Goal: Task Accomplishment & Management: Complete application form

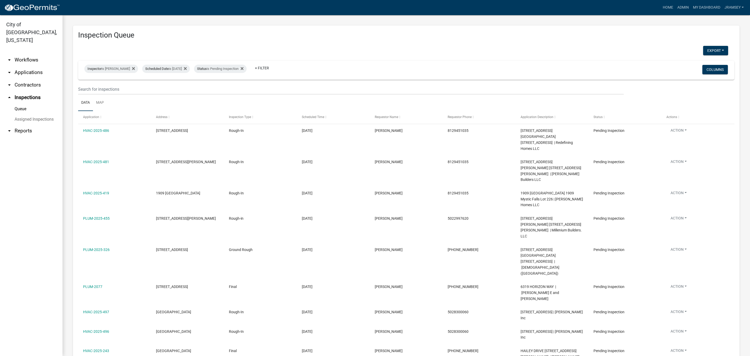
select select "2: 50"
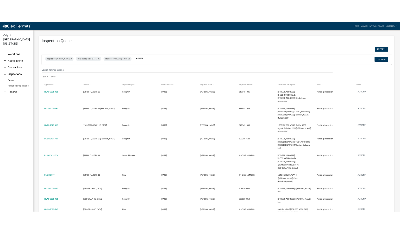
scroll to position [37, 0]
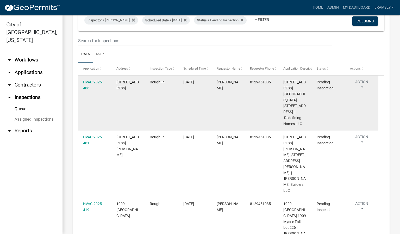
scroll to position [45, 0]
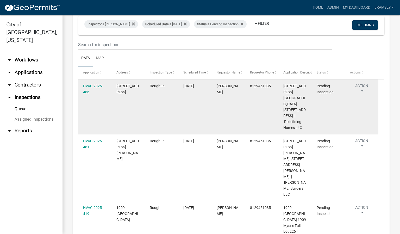
click at [362, 90] on button "Action" at bounding box center [361, 89] width 23 height 13
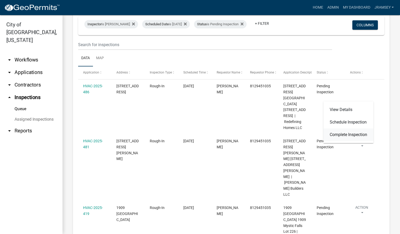
click at [345, 132] on link "Complete Inspection" at bounding box center [348, 134] width 50 height 12
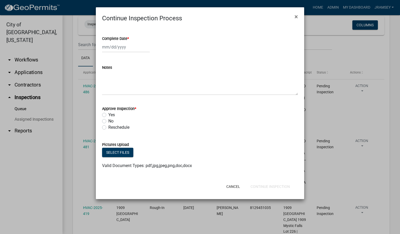
click at [118, 48] on div at bounding box center [126, 47] width 48 height 11
select select "8"
select select "2025"
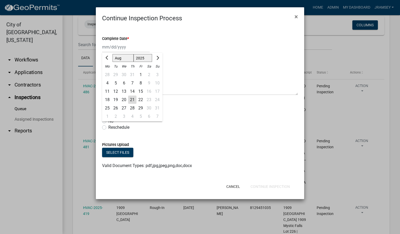
click at [130, 101] on div "21" at bounding box center [132, 100] width 8 height 8
type input "[DATE]"
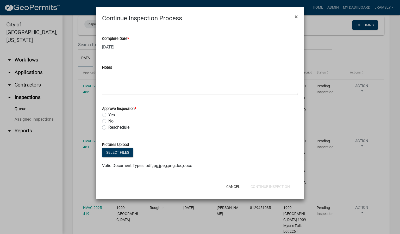
click at [108, 115] on label "Yes" at bounding box center [111, 115] width 7 height 6
click at [108, 115] on input "Yes" at bounding box center [109, 113] width 3 height 3
radio input "true"
click at [266, 187] on button "Continue Inspection" at bounding box center [270, 186] width 48 height 9
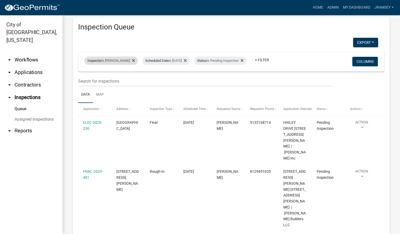
scroll to position [0, 0]
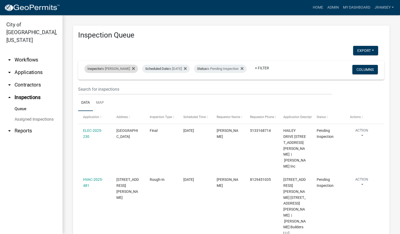
click at [120, 66] on div "Inspector is [PERSON_NAME]" at bounding box center [111, 69] width 54 height 8
click at [102, 89] on select "Select an option None [PERSON_NAME] [PERSON_NAME] [PERSON_NAME] [PERSON_NAME] […" at bounding box center [111, 89] width 52 height 11
select select "36a8b8f0-2ef8-43e9-ae06-718f51af8d36"
click at [85, 84] on select "Select an option None [PERSON_NAME] [PERSON_NAME] [PERSON_NAME] [PERSON_NAME] […" at bounding box center [111, 89] width 52 height 11
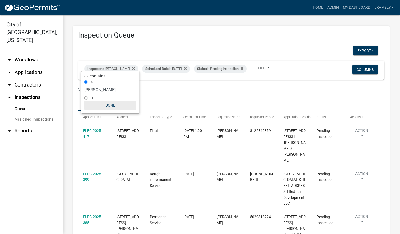
click at [116, 109] on button "Done" at bounding box center [110, 104] width 52 height 9
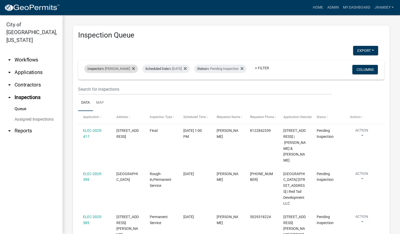
click at [110, 65] on div "Inspector is [PERSON_NAME]" at bounding box center [111, 69] width 54 height 8
click at [102, 91] on select "Select an option None [PERSON_NAME] [PERSON_NAME] [PERSON_NAME] [PERSON_NAME] […" at bounding box center [110, 89] width 52 height 11
select select "13c97fbc-c819-4cee-844a-0db3d3c4db95"
click at [85, 84] on select "Select an option None [PERSON_NAME] [PERSON_NAME] [PERSON_NAME] [PERSON_NAME] […" at bounding box center [110, 89] width 52 height 11
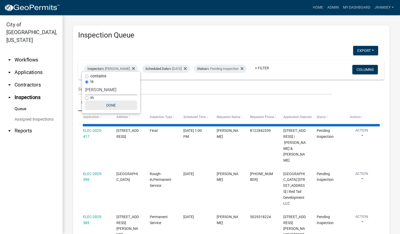
select select "2: 50"
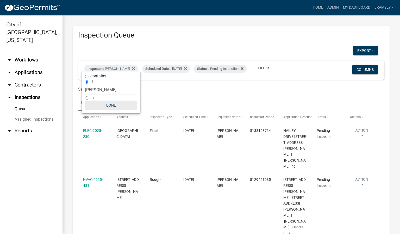
click at [115, 107] on button "Done" at bounding box center [111, 104] width 52 height 9
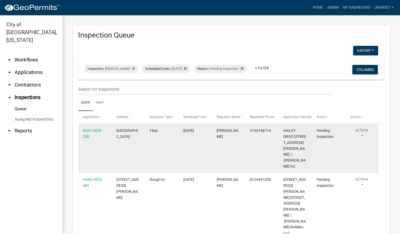
click at [361, 136] on button "Action" at bounding box center [361, 134] width 23 height 13
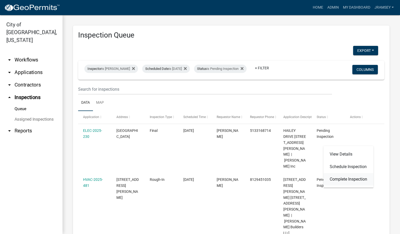
click at [342, 177] on link "Complete Inspection" at bounding box center [348, 179] width 50 height 12
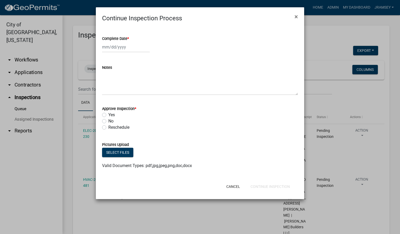
click at [116, 49] on div at bounding box center [126, 47] width 48 height 11
select select "8"
select select "2025"
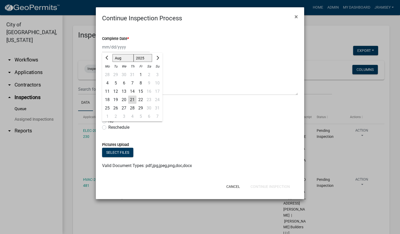
click at [134, 101] on div "21" at bounding box center [132, 100] width 8 height 8
type input "[DATE]"
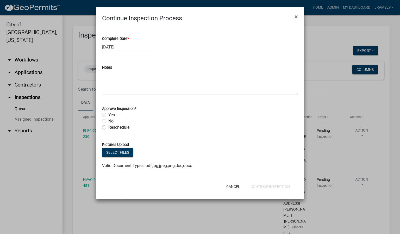
click at [108, 121] on label "No" at bounding box center [110, 121] width 5 height 6
click at [108, 121] on input "No" at bounding box center [109, 119] width 3 height 3
radio input "true"
click at [261, 188] on button "Continue Inspection" at bounding box center [270, 186] width 48 height 9
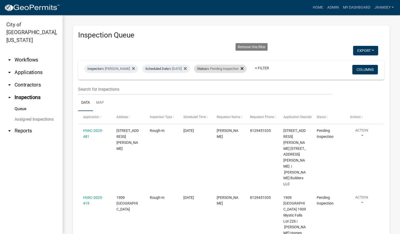
click at [243, 66] on icon at bounding box center [242, 68] width 3 height 4
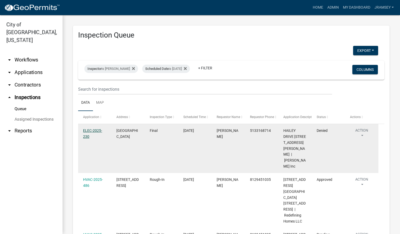
click at [99, 130] on link "ELEC-2025-230" at bounding box center [92, 133] width 19 height 10
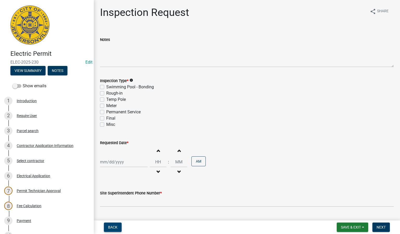
click at [116, 227] on span "Back" at bounding box center [112, 227] width 9 height 4
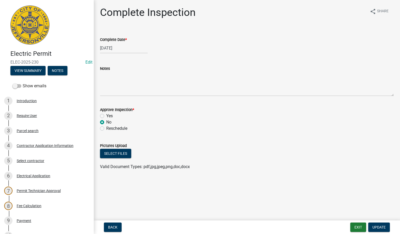
click at [106, 116] on label "Yes" at bounding box center [109, 116] width 7 height 6
click at [106, 116] on input "Yes" at bounding box center [107, 114] width 3 height 3
radio input "true"
click at [385, 228] on span "Update" at bounding box center [378, 227] width 13 height 4
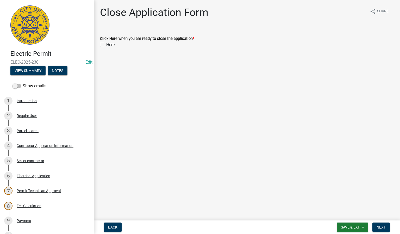
click at [106, 45] on label "Here" at bounding box center [110, 45] width 8 height 6
click at [106, 45] on input "Here" at bounding box center [107, 43] width 3 height 3
checkbox input "true"
click at [379, 227] on span "Next" at bounding box center [380, 227] width 9 height 4
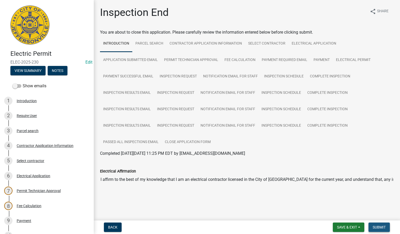
click at [383, 228] on span "Submit" at bounding box center [379, 227] width 13 height 4
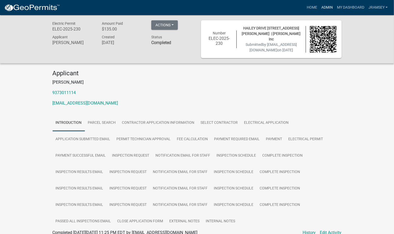
click at [330, 9] on link "Admin" at bounding box center [327, 8] width 16 height 10
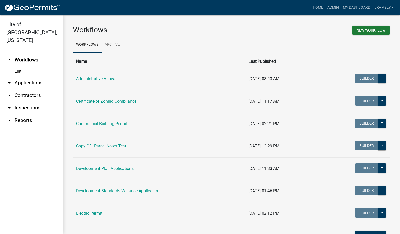
click at [32, 102] on link "arrow_drop_down Inspections" at bounding box center [31, 108] width 62 height 12
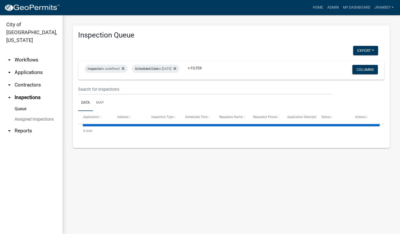
select select "2: 50"
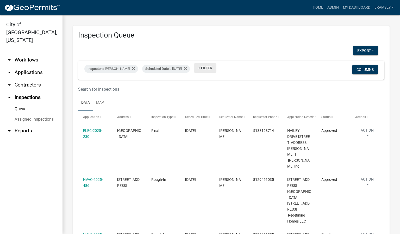
click at [212, 66] on link "+ Filter" at bounding box center [205, 67] width 22 height 9
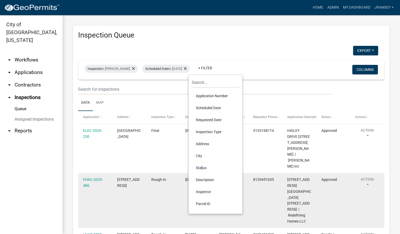
click at [200, 166] on li "Status" at bounding box center [216, 168] width 48 height 12
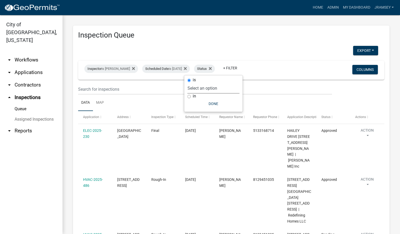
click at [201, 87] on select "Select an option Pending Schedule Pending Inspection Approved Denied Deleted Vo…" at bounding box center [213, 88] width 52 height 11
select select "1"
click at [204, 83] on select "Select an option Pending Schedule Pending Inspection Approved Denied Deleted Vo…" at bounding box center [213, 88] width 52 height 11
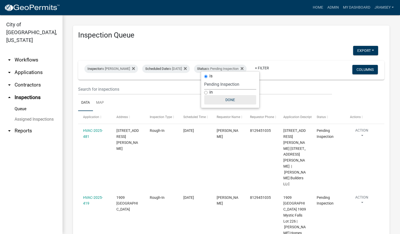
click at [230, 101] on button "Done" at bounding box center [230, 99] width 52 height 9
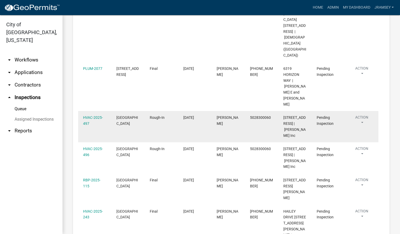
scroll to position [312, 0]
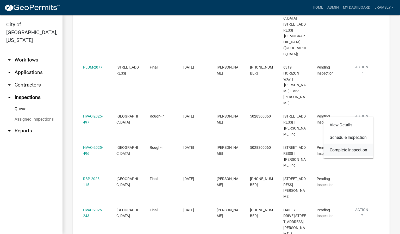
click at [348, 149] on link "Complete Inspection" at bounding box center [348, 150] width 50 height 12
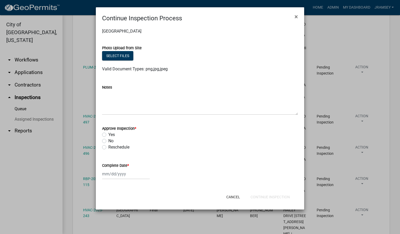
click at [108, 141] on label "No" at bounding box center [110, 141] width 5 height 6
click at [108, 141] on input "No" at bounding box center [109, 139] width 3 height 3
radio input "true"
click at [114, 173] on div at bounding box center [126, 173] width 48 height 11
select select "8"
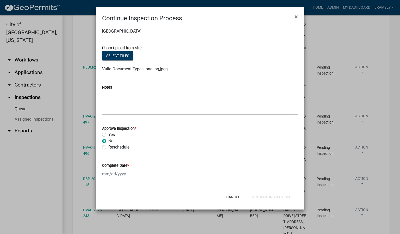
select select "2025"
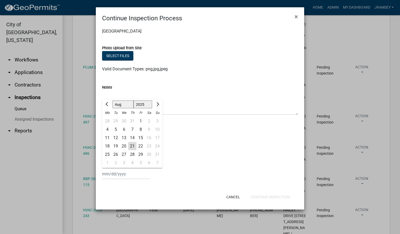
click at [131, 146] on div "21" at bounding box center [132, 146] width 8 height 8
type input "[DATE]"
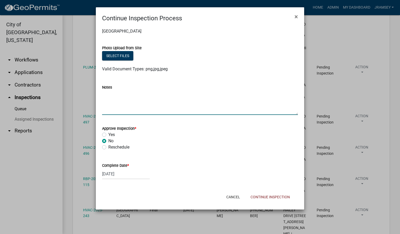
click at [137, 107] on textarea "Notes" at bounding box center [200, 102] width 196 height 24
type textarea "caulk bottom front window"
click at [257, 199] on button "Continue Inspection" at bounding box center [270, 196] width 48 height 9
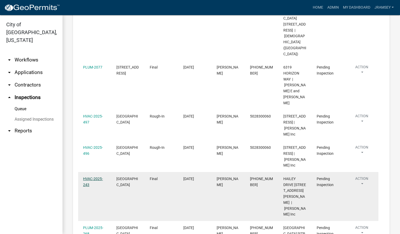
click at [91, 176] on link "HVAC-2025-243" at bounding box center [93, 181] width 20 height 10
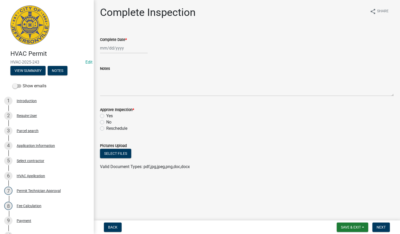
click at [116, 47] on div at bounding box center [124, 48] width 48 height 11
select select "8"
select select "2025"
click at [129, 100] on div "21" at bounding box center [130, 101] width 8 height 8
type input "[DATE]"
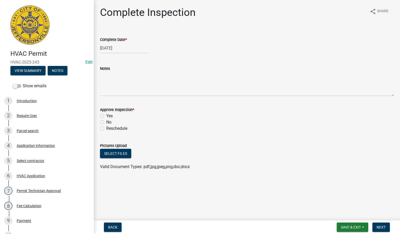
click at [106, 116] on label "Yes" at bounding box center [109, 116] width 7 height 6
click at [106, 116] on input "Yes" at bounding box center [107, 114] width 3 height 3
radio input "true"
click at [384, 229] on button "Next" at bounding box center [380, 226] width 17 height 9
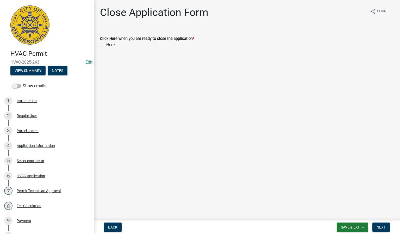
click at [106, 44] on label "Here" at bounding box center [110, 45] width 8 height 6
click at [106, 44] on input "Here" at bounding box center [107, 43] width 3 height 3
checkbox input "true"
click at [383, 224] on button "Next" at bounding box center [380, 226] width 17 height 9
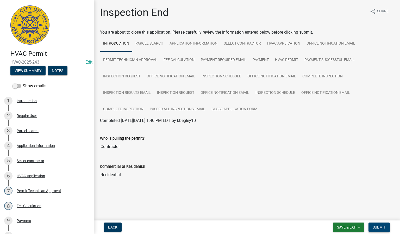
click at [379, 229] on span "Submit" at bounding box center [379, 227] width 13 height 4
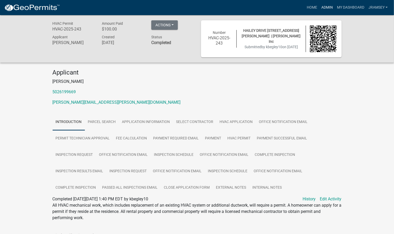
click at [324, 5] on link "Admin" at bounding box center [327, 8] width 16 height 10
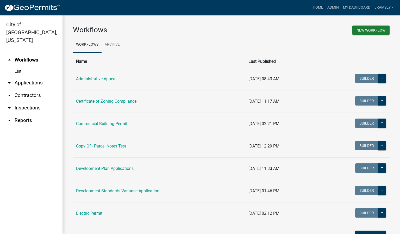
click at [35, 102] on link "arrow_drop_down Inspections" at bounding box center [31, 108] width 62 height 12
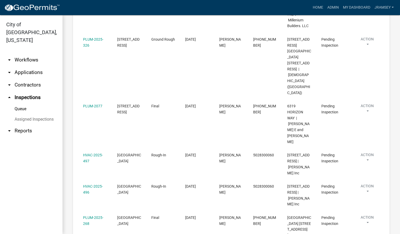
scroll to position [273, 0]
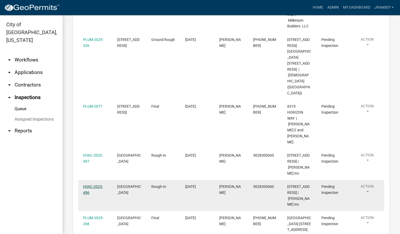
click at [87, 184] on link "HVAC-2025-496" at bounding box center [93, 189] width 20 height 10
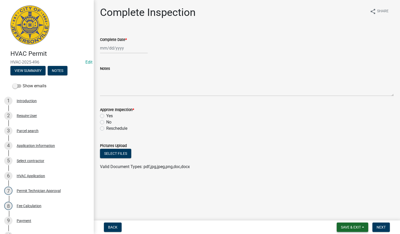
click at [346, 226] on span "Save & Exit" at bounding box center [351, 227] width 20 height 4
click at [342, 214] on button "Save & Exit" at bounding box center [347, 213] width 42 height 12
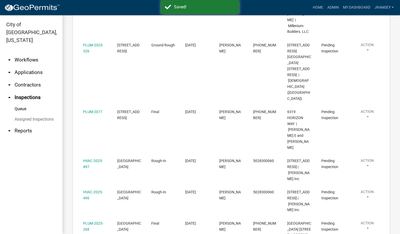
scroll to position [273, 0]
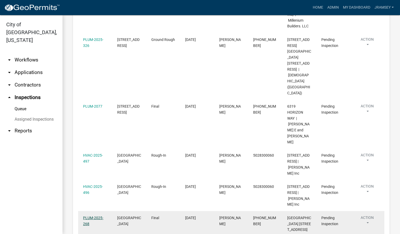
click at [94, 216] on link "PLUM-2025-268" at bounding box center [93, 221] width 20 height 10
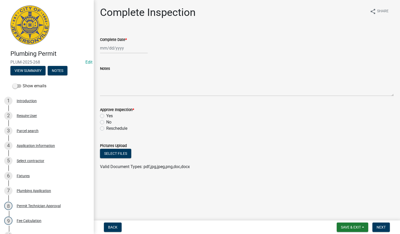
select select "8"
select select "2025"
click at [114, 51] on div "[PERSON_NAME] Feb Mar Apr [PERSON_NAME][DATE] Oct Nov [DATE] 1526 1527 1528 152…" at bounding box center [124, 48] width 48 height 11
click at [129, 101] on div "21" at bounding box center [130, 101] width 8 height 8
type input "[DATE]"
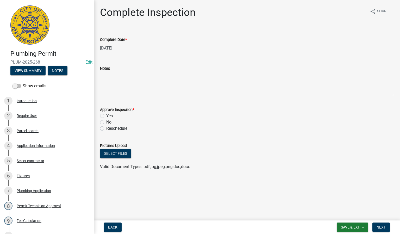
click at [106, 116] on label "Yes" at bounding box center [109, 116] width 7 height 6
click at [106, 116] on input "Yes" at bounding box center [107, 114] width 3 height 3
radio input "true"
click at [381, 226] on span "Next" at bounding box center [380, 227] width 9 height 4
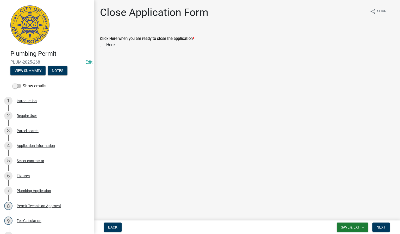
click at [106, 43] on label "Here" at bounding box center [110, 45] width 8 height 6
click at [106, 43] on input "Here" at bounding box center [107, 43] width 3 height 3
checkbox input "true"
click at [379, 227] on span "Next" at bounding box center [380, 227] width 9 height 4
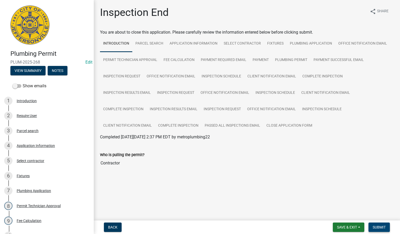
click at [376, 225] on span "Submit" at bounding box center [379, 227] width 13 height 4
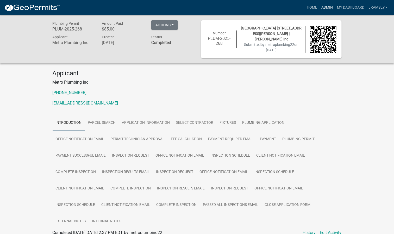
click at [327, 9] on link "Admin" at bounding box center [327, 8] width 16 height 10
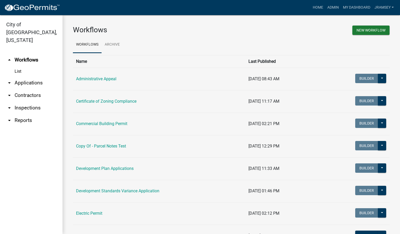
click at [33, 102] on link "arrow_drop_down Inspections" at bounding box center [31, 108] width 62 height 12
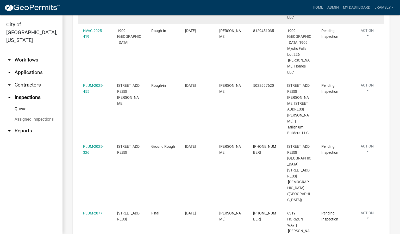
scroll to position [206, 0]
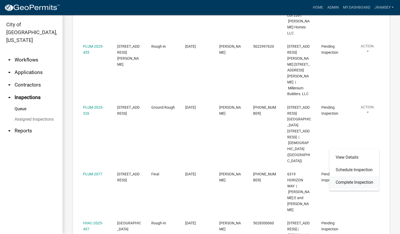
click at [350, 181] on link "Complete Inspection" at bounding box center [354, 182] width 50 height 12
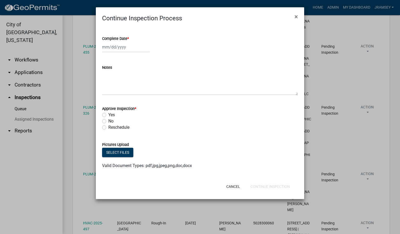
click at [115, 50] on div at bounding box center [126, 47] width 48 height 11
select select "8"
select select "2025"
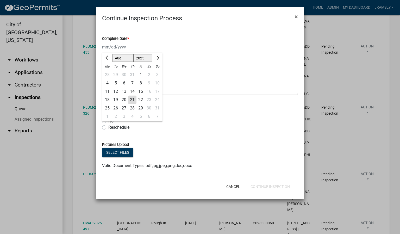
click at [131, 99] on div "21" at bounding box center [132, 100] width 8 height 8
type input "[DATE]"
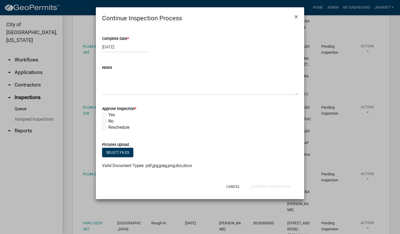
click at [108, 115] on label "Yes" at bounding box center [111, 115] width 7 height 6
click at [108, 115] on input "Yes" at bounding box center [109, 113] width 3 height 3
radio input "true"
click at [265, 185] on button "Continue Inspection" at bounding box center [270, 186] width 48 height 9
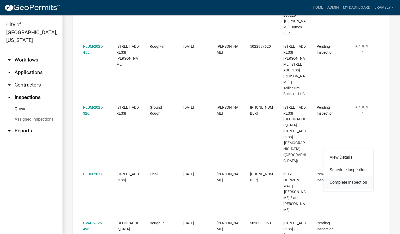
click at [344, 183] on link "Complete Inspection" at bounding box center [348, 182] width 50 height 12
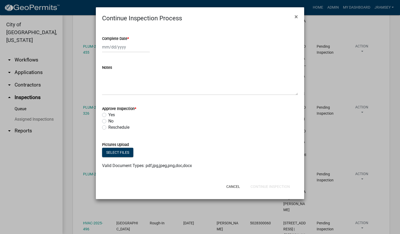
select select "8"
select select "2025"
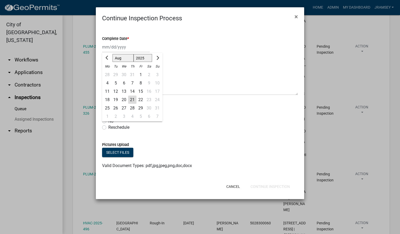
click at [112, 45] on div "[PERSON_NAME] Feb Mar Apr [PERSON_NAME][DATE] Oct Nov [DATE] 1526 1527 1528 152…" at bounding box center [126, 47] width 48 height 11
click at [130, 99] on div "21" at bounding box center [132, 100] width 8 height 8
type input "[DATE]"
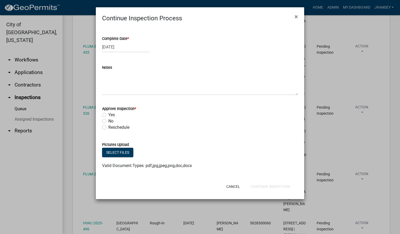
click at [108, 115] on label "Yes" at bounding box center [111, 115] width 7 height 6
click at [108, 115] on input "Yes" at bounding box center [109, 113] width 3 height 3
radio input "true"
click at [259, 183] on button "Continue Inspection" at bounding box center [270, 186] width 48 height 9
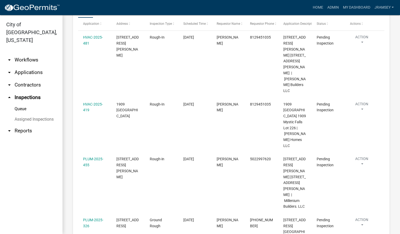
scroll to position [93, 0]
click at [27, 54] on link "arrow_drop_down Workflows" at bounding box center [31, 60] width 62 height 12
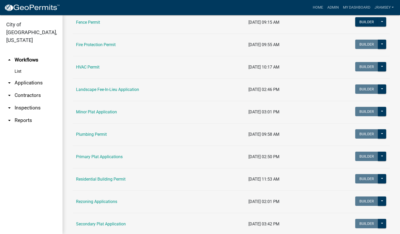
scroll to position [234, 0]
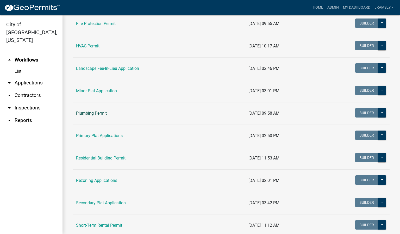
click at [90, 113] on link "Plumbing Permit" at bounding box center [91, 113] width 31 height 5
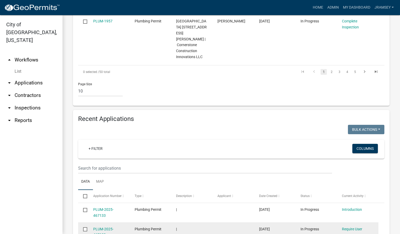
scroll to position [547, 0]
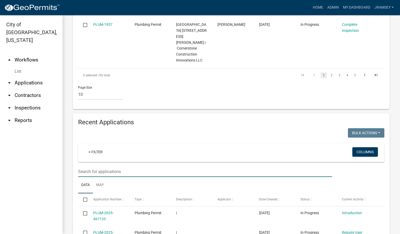
click at [103, 166] on input "text" at bounding box center [205, 171] width 254 height 11
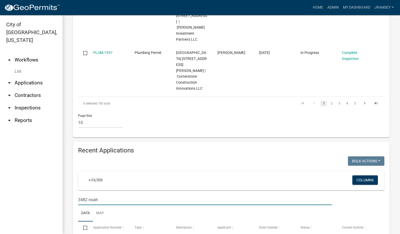
scroll to position [486, 0]
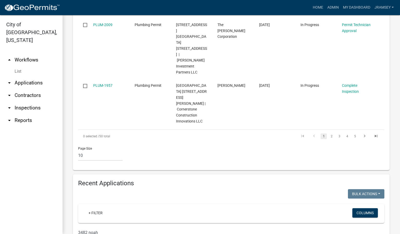
type input "3482 noah"
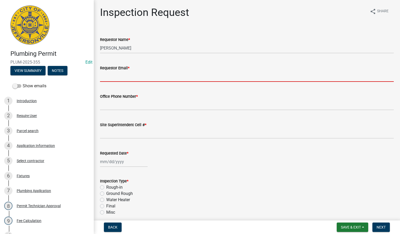
click at [116, 75] on input "Requestor Email *" at bounding box center [247, 76] width 294 height 11
type input "[EMAIL_ADDRESS][DOMAIN_NAME]"
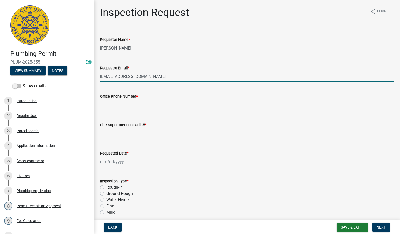
click at [130, 104] on input "Office Phone Number *" at bounding box center [247, 104] width 294 height 11
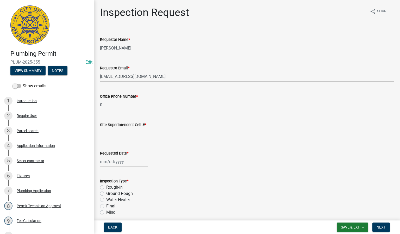
type input "000-000-0000"
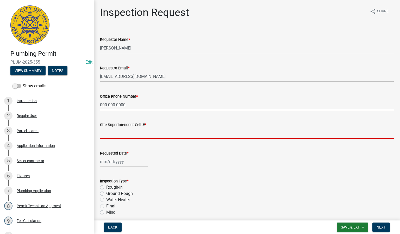
click at [123, 134] on input "Site Superintendent Cell # *" at bounding box center [247, 133] width 294 height 11
type input "SAME"
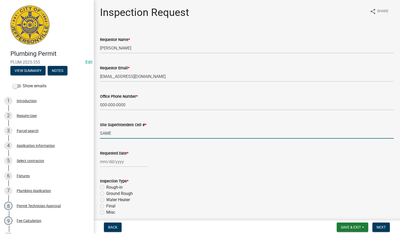
click at [114, 162] on div at bounding box center [124, 161] width 48 height 11
select select "8"
select select "2025"
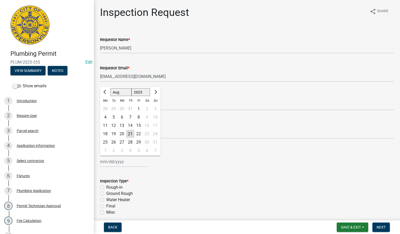
click at [131, 133] on div "21" at bounding box center [130, 134] width 8 height 8
type input "[DATE]"
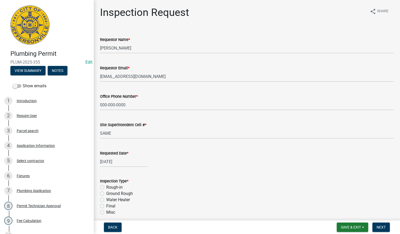
click at [106, 187] on label "Rough-in" at bounding box center [114, 187] width 16 height 6
click at [106, 187] on input "Rough-in" at bounding box center [107, 185] width 3 height 3
radio input "true"
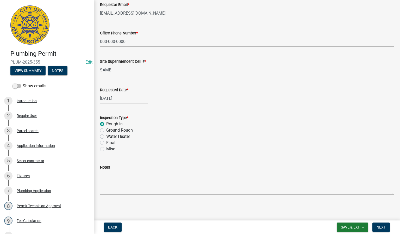
scroll to position [64, 0]
click at [377, 227] on span "Next" at bounding box center [380, 227] width 9 height 4
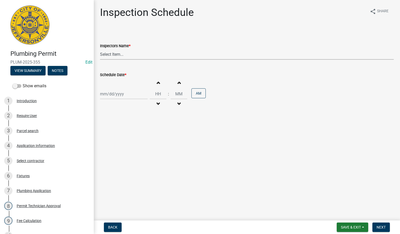
click at [113, 52] on select "Select Item... [PERSON_NAME] ([PERSON_NAME]) [PERSON_NAME] ([PERSON_NAME]) mkru…" at bounding box center [247, 54] width 294 height 11
select select "13c97fbc-c819-4cee-844a-0db3d3c4db95"
click at [100, 49] on select "Select Item... [PERSON_NAME] ([PERSON_NAME]) [PERSON_NAME] ([PERSON_NAME]) mkru…" at bounding box center [247, 54] width 294 height 11
click at [112, 94] on div at bounding box center [124, 94] width 48 height 11
select select "8"
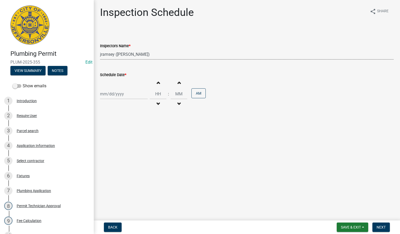
select select "2025"
click at [132, 147] on div "21" at bounding box center [130, 147] width 8 height 8
type input "[DATE]"
drag, startPoint x: 380, startPoint y: 228, endPoint x: 378, endPoint y: 225, distance: 3.8
click at [381, 228] on span "Next" at bounding box center [380, 227] width 9 height 4
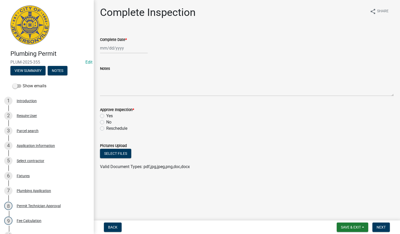
click at [110, 50] on div at bounding box center [124, 48] width 48 height 11
select select "8"
select select "2025"
click at [130, 100] on div "21" at bounding box center [130, 101] width 8 height 8
type input "[DATE]"
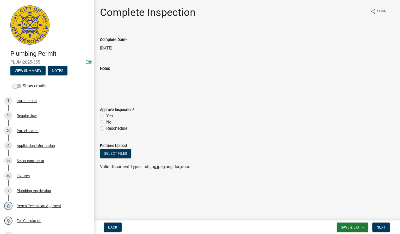
click at [106, 114] on label "Yes" at bounding box center [109, 116] width 7 height 6
click at [106, 114] on input "Yes" at bounding box center [107, 114] width 3 height 3
radio input "true"
click at [377, 226] on span "Next" at bounding box center [380, 227] width 9 height 4
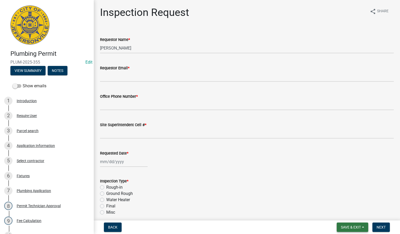
click at [351, 230] on button "Save & Exit" at bounding box center [352, 226] width 31 height 9
click at [344, 219] on button "Save & Exit" at bounding box center [347, 213] width 42 height 12
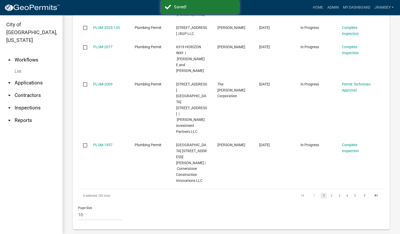
scroll to position [430, 0]
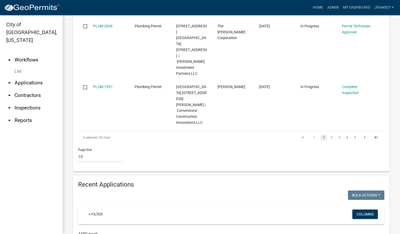
scroll to position [486, 0]
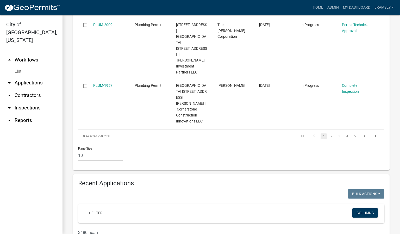
type input "3480 noah"
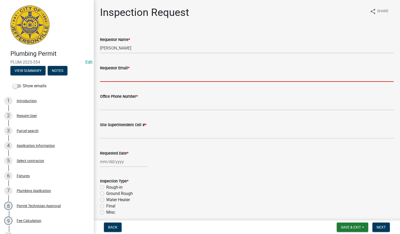
click at [120, 75] on input "Requestor Email *" at bounding box center [247, 76] width 294 height 11
type input "[EMAIL_ADDRESS][DOMAIN_NAME]"
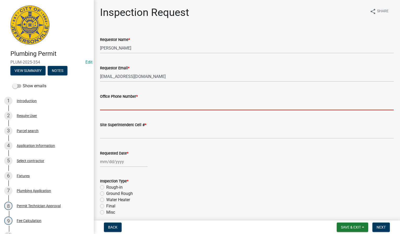
click at [130, 101] on input "Office Phone Number *" at bounding box center [247, 104] width 294 height 11
type input "000-000-0000"
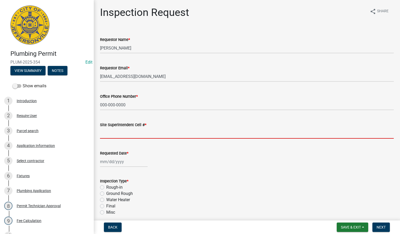
click at [132, 138] on input "Site Superintendent Cell # *" at bounding box center [247, 133] width 294 height 11
type input "SAME"
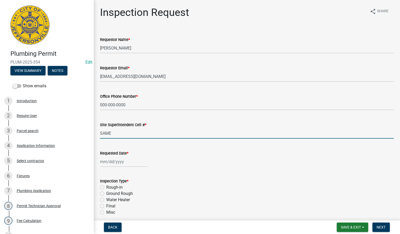
select select "8"
select select "2025"
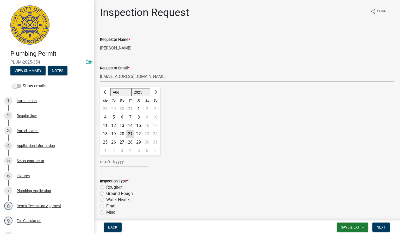
click at [109, 163] on div "[PERSON_NAME] Feb Mar Apr [PERSON_NAME][DATE] Oct Nov [DATE] 1526 1527 1528 152…" at bounding box center [124, 161] width 48 height 11
click at [130, 134] on div "21" at bounding box center [130, 134] width 8 height 8
type input "[DATE]"
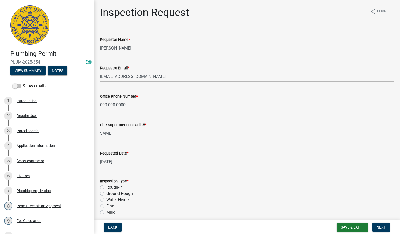
click at [106, 187] on label "Rough-in" at bounding box center [114, 187] width 16 height 6
click at [106, 187] on input "Rough-in" at bounding box center [107, 185] width 3 height 3
radio input "true"
click at [381, 227] on span "Next" at bounding box center [380, 227] width 9 height 4
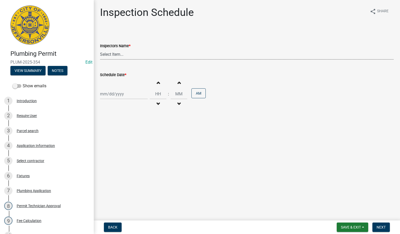
click at [112, 52] on select "Select Item... [PERSON_NAME] ([PERSON_NAME]) [PERSON_NAME] ([PERSON_NAME]) mkru…" at bounding box center [247, 54] width 294 height 11
select select "13c97fbc-c819-4cee-844a-0db3d3c4db95"
click at [100, 49] on select "Select Item... [PERSON_NAME] ([PERSON_NAME]) [PERSON_NAME] ([PERSON_NAME]) mkru…" at bounding box center [247, 54] width 294 height 11
click at [112, 92] on div at bounding box center [124, 94] width 48 height 11
select select "8"
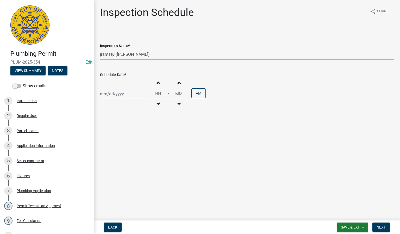
select select "2025"
click at [130, 145] on div "21" at bounding box center [130, 147] width 8 height 8
type input "[DATE]"
click at [383, 229] on span "Next" at bounding box center [380, 227] width 9 height 4
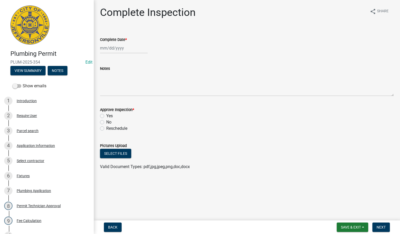
select select "8"
select select "2025"
click at [110, 49] on div "[PERSON_NAME] Feb Mar Apr [PERSON_NAME][DATE] Oct Nov [DATE] 1526 1527 1528 152…" at bounding box center [124, 48] width 48 height 11
click at [131, 102] on div "21" at bounding box center [130, 101] width 8 height 8
type input "[DATE]"
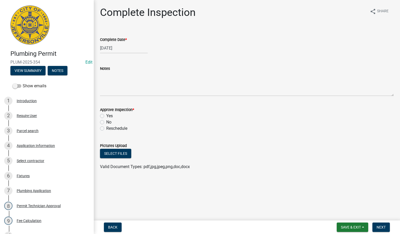
click at [106, 116] on label "Yes" at bounding box center [109, 116] width 7 height 6
click at [106, 116] on input "Yes" at bounding box center [107, 114] width 3 height 3
radio input "true"
click at [377, 224] on button "Next" at bounding box center [380, 226] width 17 height 9
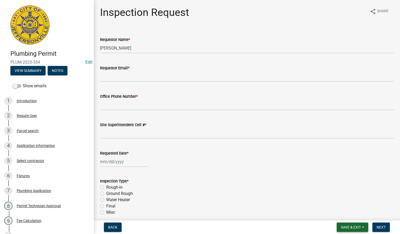
click at [348, 225] on span "Save & Exit" at bounding box center [351, 227] width 20 height 4
click at [344, 211] on button "Save & Exit" at bounding box center [347, 213] width 42 height 12
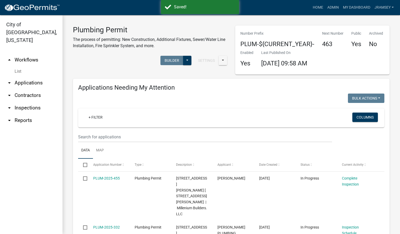
click at [30, 102] on link "arrow_drop_down Inspections" at bounding box center [31, 108] width 62 height 12
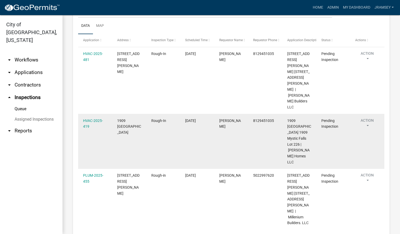
scroll to position [78, 0]
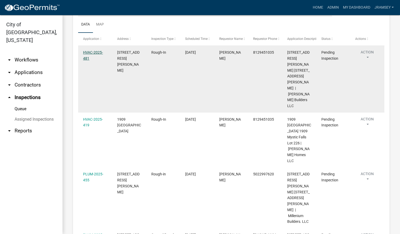
click at [99, 56] on link "HVAC-2025-481" at bounding box center [93, 55] width 20 height 10
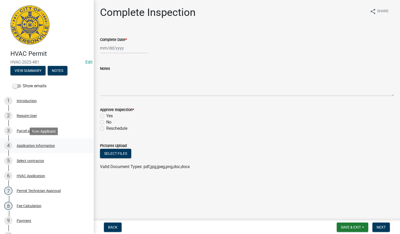
click at [33, 144] on div "Application Information" at bounding box center [36, 146] width 38 height 4
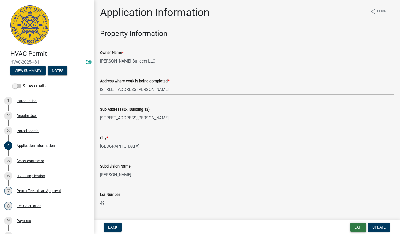
click at [359, 227] on button "Exit" at bounding box center [358, 226] width 16 height 9
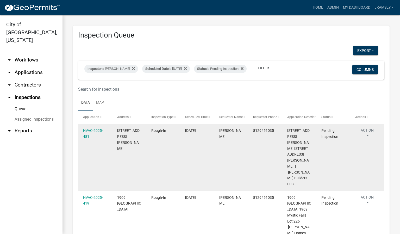
click at [367, 134] on button "Action" at bounding box center [367, 134] width 24 height 13
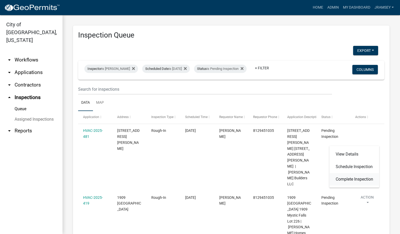
click at [346, 180] on link "Complete Inspection" at bounding box center [354, 179] width 50 height 12
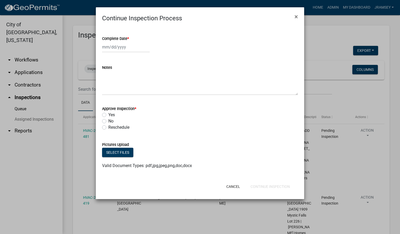
click at [123, 51] on div at bounding box center [126, 47] width 48 height 11
select select "8"
select select "2025"
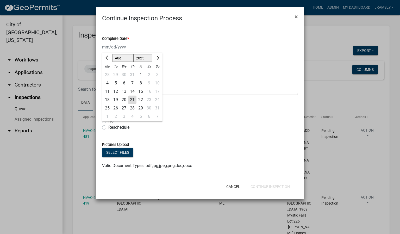
click at [130, 102] on div "21" at bounding box center [132, 100] width 8 height 8
type input "[DATE]"
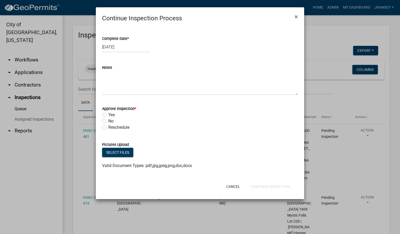
click at [108, 115] on label "Yes" at bounding box center [111, 115] width 7 height 6
click at [108, 115] on input "Yes" at bounding box center [109, 113] width 3 height 3
radio input "true"
click at [266, 184] on button "Continue Inspection" at bounding box center [270, 186] width 48 height 9
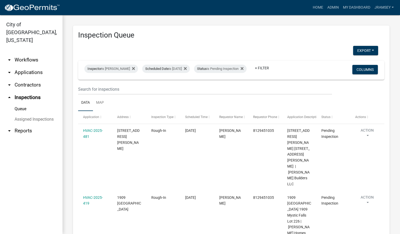
click at [30, 66] on link "arrow_drop_down Applications" at bounding box center [31, 72] width 62 height 12
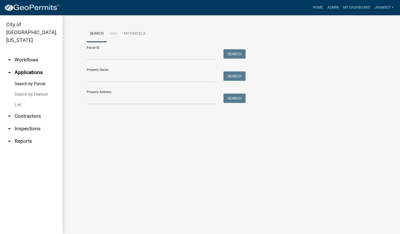
click at [119, 104] on div "Search Map My Parcels Parcel ID: Search Property Owner: Search Property Address…" at bounding box center [231, 67] width 297 height 83
click at [114, 98] on input "Property Address:" at bounding box center [151, 98] width 129 height 11
type input "2762 abb"
click at [232, 100] on button "Search" at bounding box center [234, 97] width 22 height 9
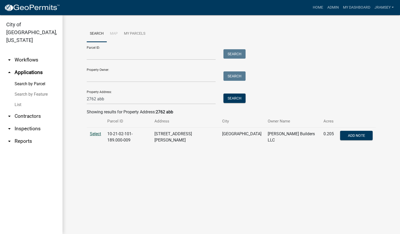
click at [96, 135] on span "Select" at bounding box center [95, 133] width 11 height 5
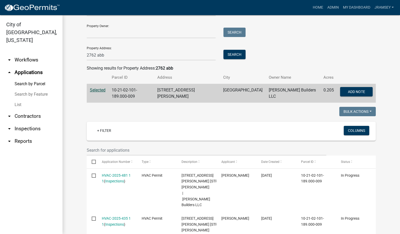
scroll to position [43, 0]
click at [24, 54] on link "arrow_drop_down Workflows" at bounding box center [31, 60] width 62 height 12
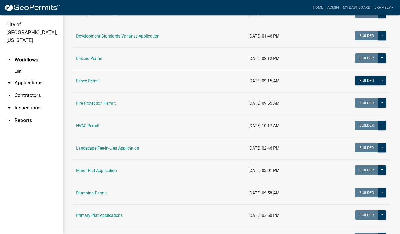
scroll to position [156, 0]
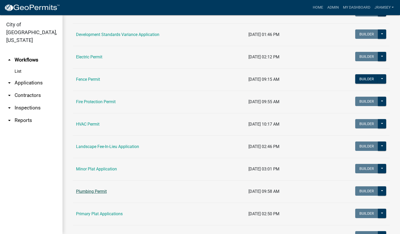
click at [94, 193] on link "Plumbing Permit" at bounding box center [91, 191] width 31 height 5
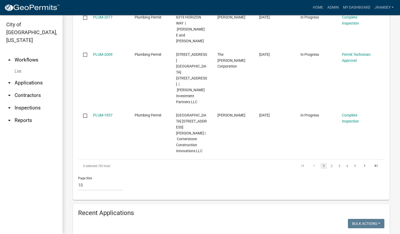
scroll to position [469, 0]
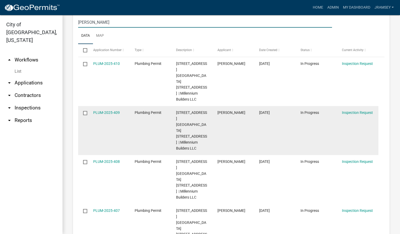
scroll to position [703, 0]
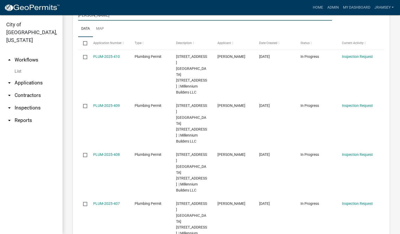
type input "[PERSON_NAME]"
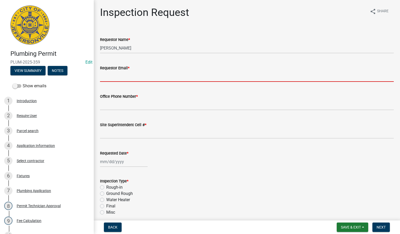
click at [119, 76] on input "Requestor Email *" at bounding box center [247, 76] width 294 height 11
type input "[EMAIL_ADDRESS][DOMAIN_NAME]"
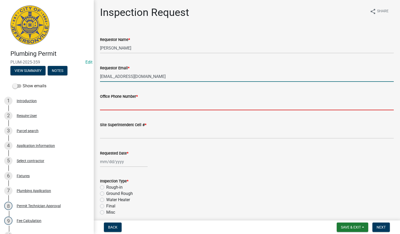
click at [128, 101] on input "Office Phone Number *" at bounding box center [247, 104] width 294 height 11
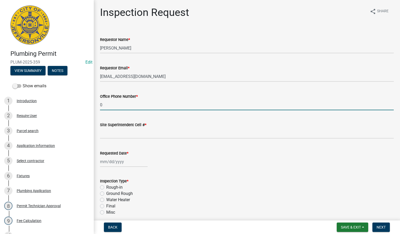
type input "000-000-0000"
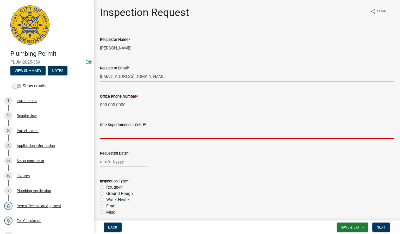
click at [131, 133] on input "Site Superintendent Cell # *" at bounding box center [247, 133] width 294 height 11
type input "SAME"
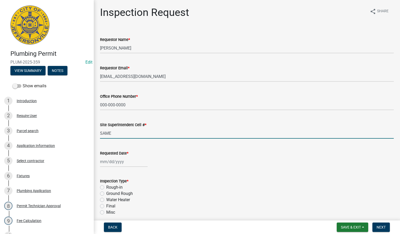
click at [110, 162] on div at bounding box center [124, 161] width 48 height 11
select select "8"
select select "2025"
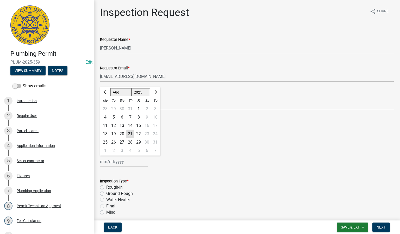
click at [131, 133] on div "21" at bounding box center [130, 134] width 8 height 8
type input "[DATE]"
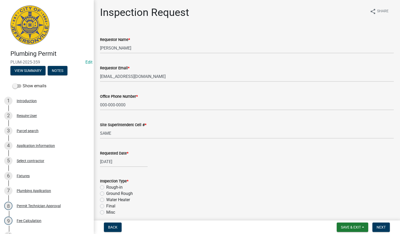
click at [106, 188] on label "Rough-in" at bounding box center [114, 187] width 16 height 6
click at [106, 187] on input "Rough-in" at bounding box center [107, 185] width 3 height 3
radio input "true"
click at [380, 228] on span "Next" at bounding box center [380, 227] width 9 height 4
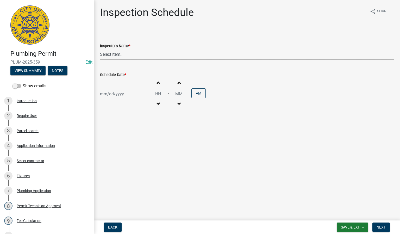
click at [112, 54] on select "Select Item... [PERSON_NAME] ([PERSON_NAME]) [PERSON_NAME] ([PERSON_NAME]) mkru…" at bounding box center [247, 54] width 294 height 11
select select "13c97fbc-c819-4cee-844a-0db3d3c4db95"
click at [100, 49] on select "Select Item... [PERSON_NAME] ([PERSON_NAME]) [PERSON_NAME] ([PERSON_NAME]) mkru…" at bounding box center [247, 54] width 294 height 11
click at [117, 93] on div at bounding box center [124, 94] width 48 height 11
select select "8"
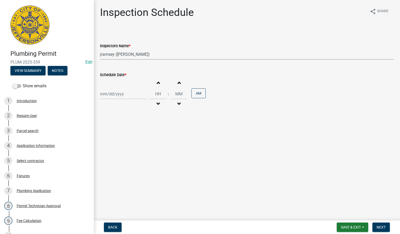
select select "2025"
click at [129, 148] on div "21" at bounding box center [130, 147] width 8 height 8
type input "[DATE]"
click at [378, 226] on span "Next" at bounding box center [380, 227] width 9 height 4
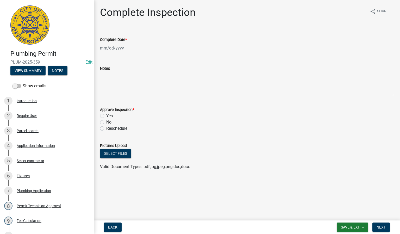
select select "8"
select select "2025"
click at [110, 48] on div "[PERSON_NAME] Feb Mar Apr [PERSON_NAME][DATE] Oct Nov [DATE] 1526 1527 1528 152…" at bounding box center [124, 48] width 48 height 11
click at [129, 99] on div "21" at bounding box center [130, 101] width 8 height 8
type input "[DATE]"
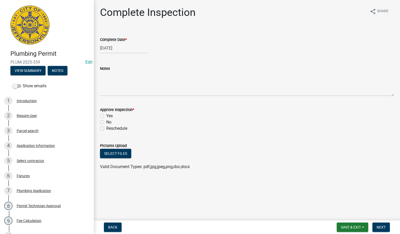
click at [106, 116] on label "Yes" at bounding box center [109, 116] width 7 height 6
click at [106, 116] on input "Yes" at bounding box center [107, 114] width 3 height 3
radio input "true"
click at [383, 228] on span "Next" at bounding box center [380, 227] width 9 height 4
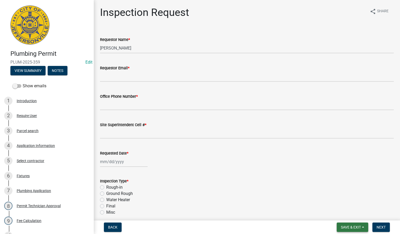
click at [351, 226] on span "Save & Exit" at bounding box center [351, 227] width 20 height 4
click at [345, 213] on button "Save & Exit" at bounding box center [347, 213] width 42 height 12
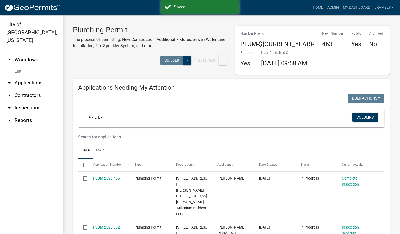
click at [31, 102] on link "arrow_drop_down Inspections" at bounding box center [31, 108] width 62 height 12
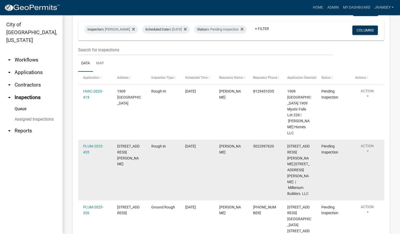
scroll to position [39, 0]
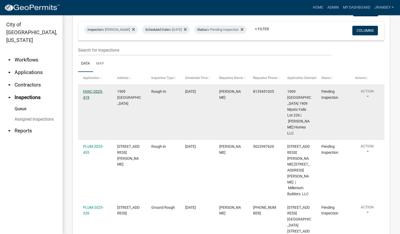
click at [92, 96] on link "HVAC-2025-419" at bounding box center [93, 94] width 20 height 10
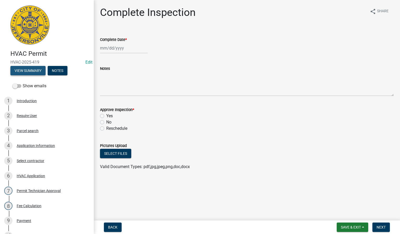
click at [33, 73] on button "View Summary" at bounding box center [27, 70] width 35 height 9
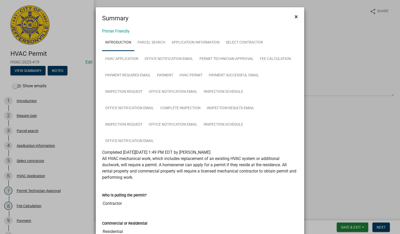
click at [294, 14] on span "×" at bounding box center [295, 16] width 3 height 7
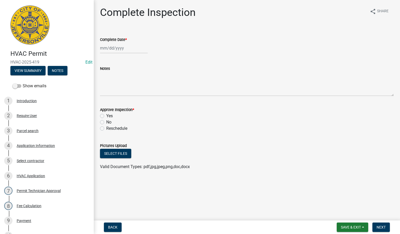
click at [111, 51] on div at bounding box center [124, 48] width 48 height 11
select select "8"
select select "2025"
click at [132, 98] on div "21" at bounding box center [130, 101] width 8 height 8
type input "[DATE]"
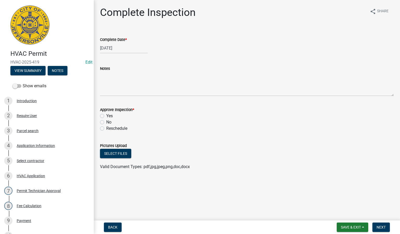
click at [106, 115] on label "Yes" at bounding box center [109, 116] width 7 height 6
click at [106, 115] on input "Yes" at bounding box center [107, 114] width 3 height 3
radio input "true"
click at [381, 227] on span "Next" at bounding box center [380, 227] width 9 height 4
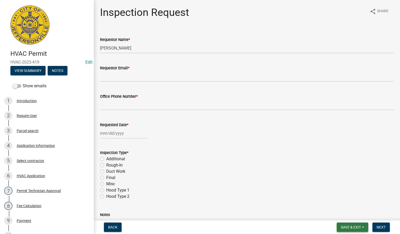
click at [351, 228] on span "Save & Exit" at bounding box center [351, 227] width 20 height 4
click at [348, 215] on button "Save & Exit" at bounding box center [347, 213] width 42 height 12
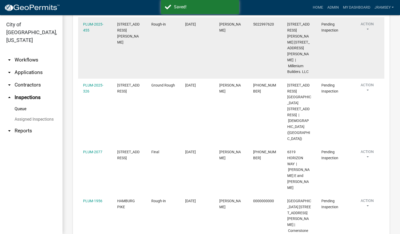
scroll to position [85, 0]
